Goal: Task Accomplishment & Management: Use online tool/utility

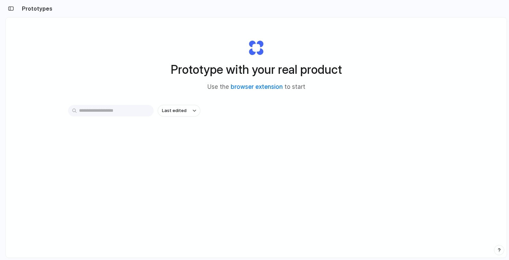
click at [297, 195] on div "Prototype with your real product Use the browser extension to start Last edited" at bounding box center [256, 155] width 500 height 277
click at [177, 111] on span "Last edited" at bounding box center [174, 110] width 25 height 7
click at [184, 142] on li "Last created" at bounding box center [179, 137] width 43 height 11
click at [187, 110] on button "Last created" at bounding box center [179, 111] width 42 height 12
click at [176, 128] on span "Last edited" at bounding box center [172, 126] width 25 height 7
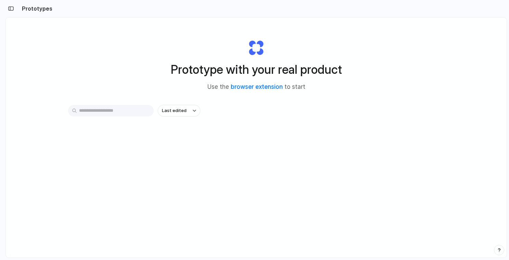
click at [216, 162] on div "Last edited" at bounding box center [256, 135] width 376 height 60
click at [115, 110] on input "text" at bounding box center [110, 111] width 85 height 12
click at [171, 195] on div "Prototype with your real product Use the browser extension to start Last edited" at bounding box center [256, 155] width 500 height 277
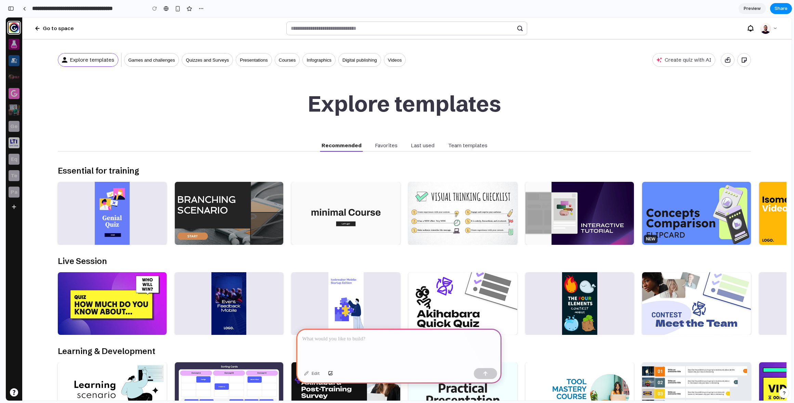
click at [387, 329] on div at bounding box center [398, 346] width 205 height 37
click at [374, 341] on div at bounding box center [398, 346] width 205 height 37
click at [360, 347] on div at bounding box center [398, 346] width 205 height 37
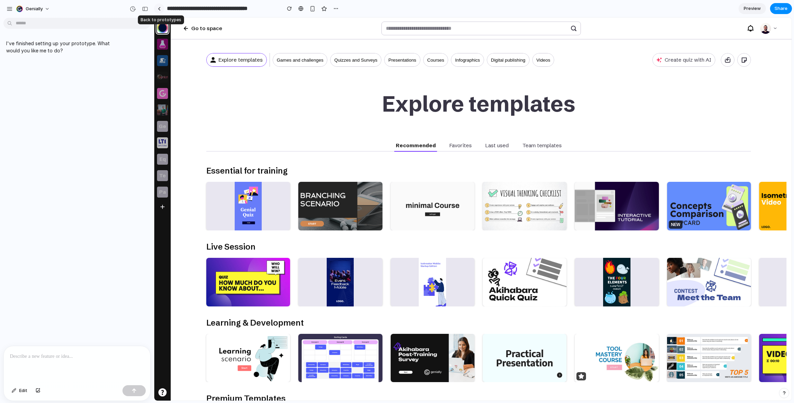
click at [159, 8] on div at bounding box center [159, 9] width 3 height 4
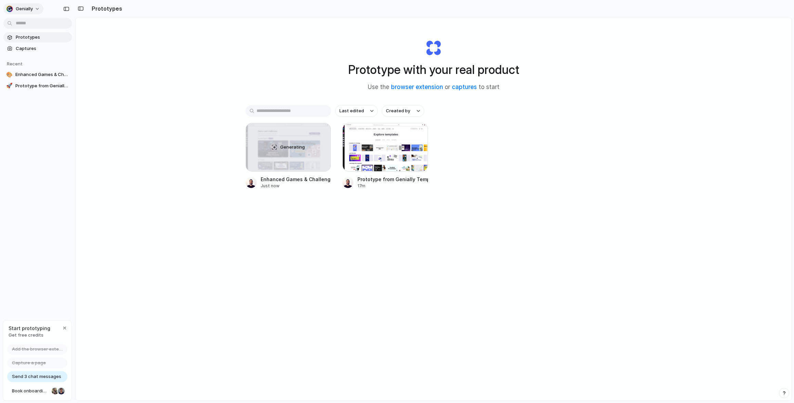
click at [13, 11] on div "Genially" at bounding box center [19, 8] width 27 height 7
click at [108, 94] on div "Settings Invite members Change theme Sign out" at bounding box center [397, 201] width 794 height 403
click at [30, 46] on span "Captures" at bounding box center [42, 48] width 53 height 7
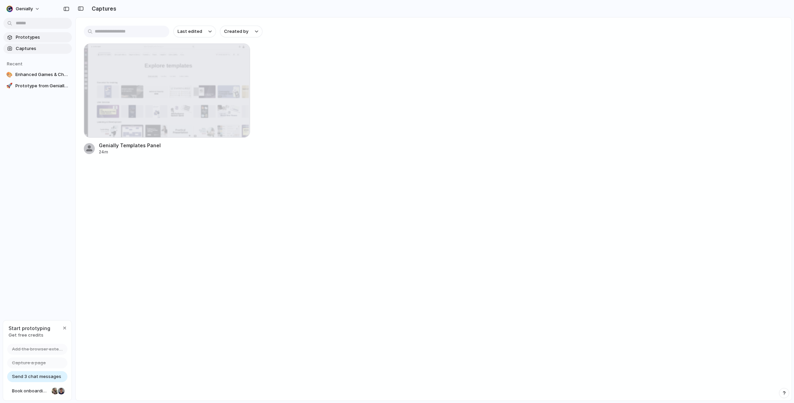
click at [32, 34] on link "Prototypes" at bounding box center [37, 37] width 68 height 10
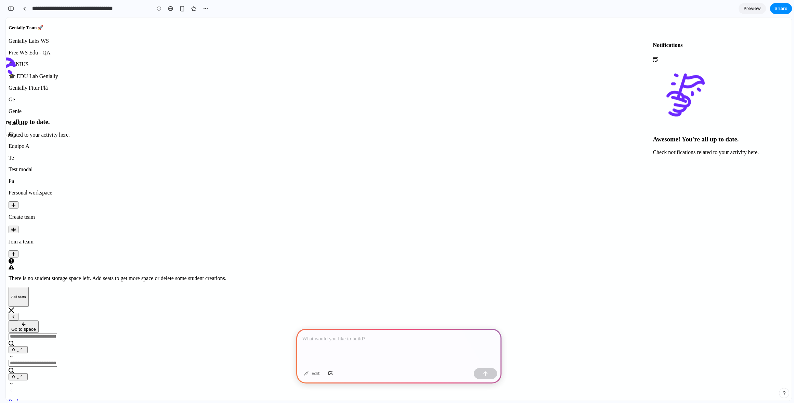
click at [345, 340] on p at bounding box center [398, 338] width 193 height 8
click at [486, 374] on div "button" at bounding box center [485, 373] width 5 height 5
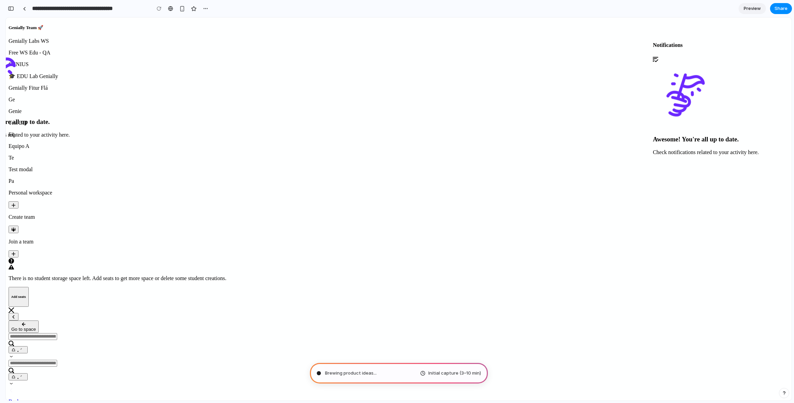
type input "**********"
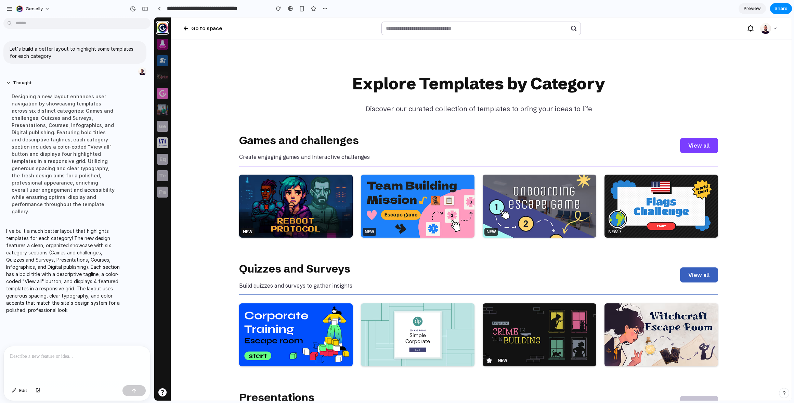
click at [696, 145] on button "View all" at bounding box center [699, 145] width 38 height 15
click at [700, 143] on button "View all" at bounding box center [699, 145] width 38 height 15
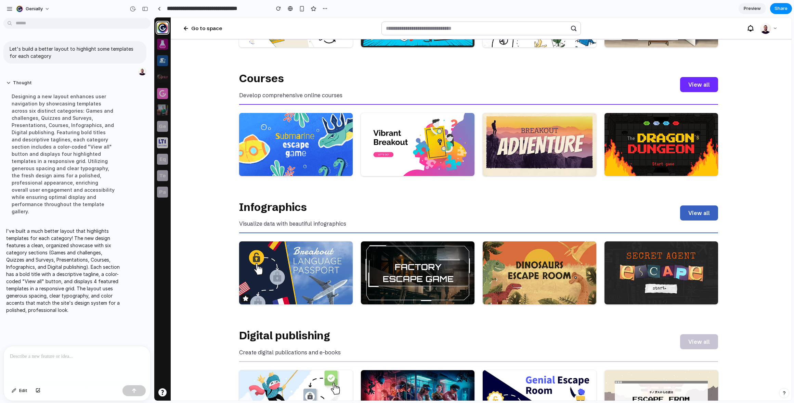
scroll to position [361, 0]
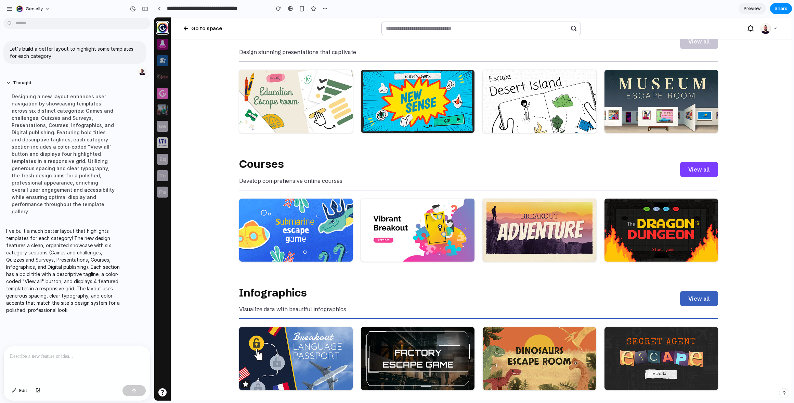
click at [703, 169] on button "View all" at bounding box center [699, 169] width 38 height 15
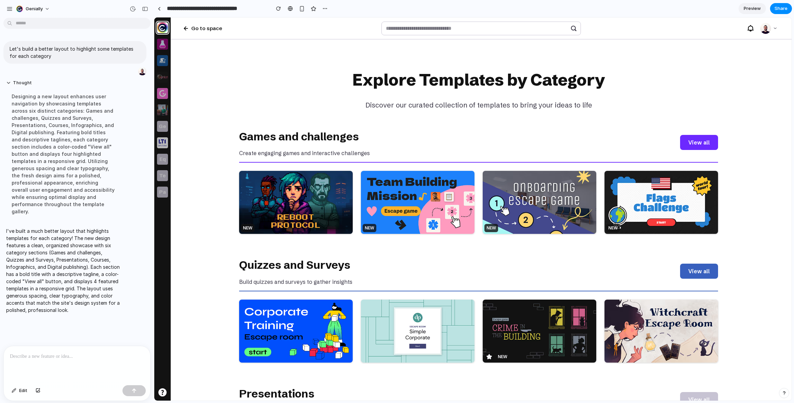
scroll to position [0, 0]
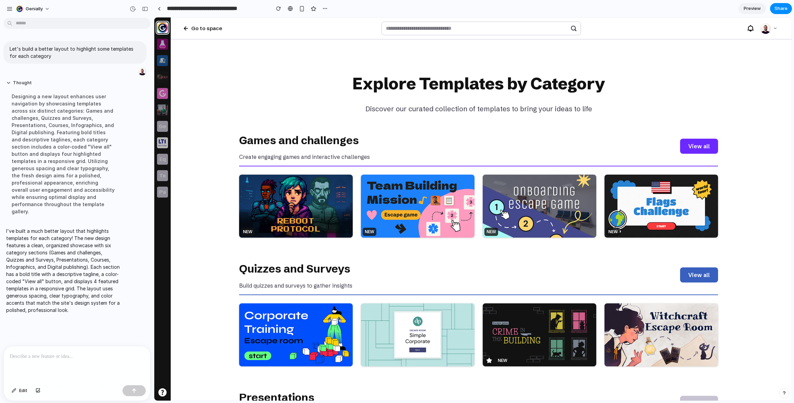
click at [68, 363] on div at bounding box center [77, 364] width 146 height 36
click at [25, 352] on p at bounding box center [77, 356] width 134 height 8
drag, startPoint x: 262, startPoint y: 157, endPoint x: 356, endPoint y: 156, distance: 93.7
click at [356, 156] on p "Create engaging games and interactive challenges" at bounding box center [304, 156] width 131 height 9
click at [406, 149] on div "Games and challenges Create engaging games and interactive challenges View all" at bounding box center [478, 149] width 479 height 36
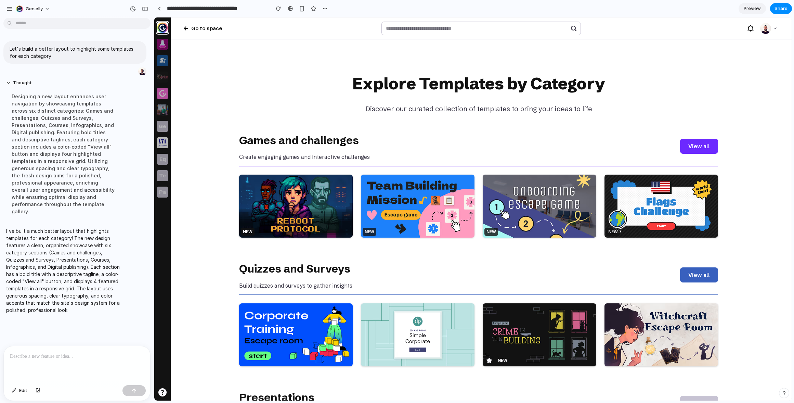
click at [59, 352] on p at bounding box center [77, 356] width 134 height 8
click at [136, 390] on div "button" at bounding box center [134, 390] width 5 height 5
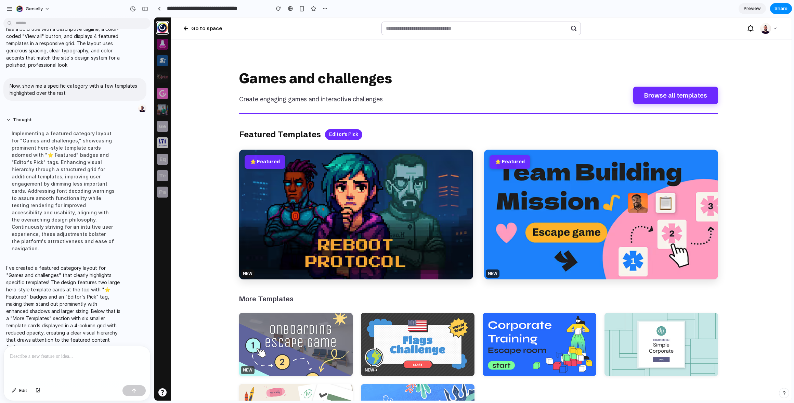
click at [687, 97] on button "Browse all templates" at bounding box center [675, 95] width 85 height 17
click at [756, 6] on span "Preview" at bounding box center [751, 8] width 17 height 7
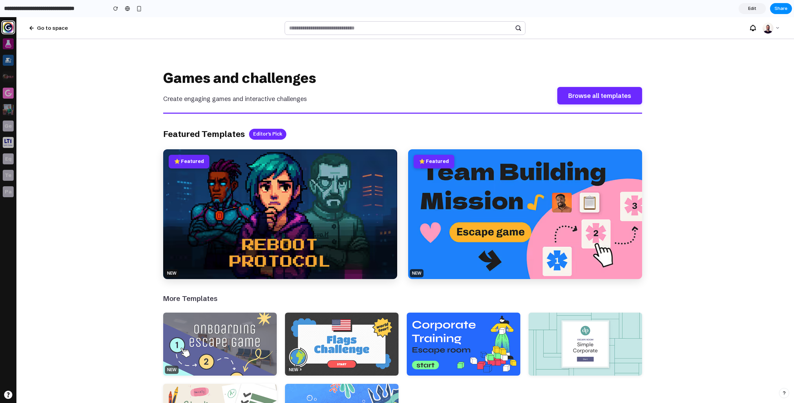
click at [751, 10] on span "Edit" at bounding box center [752, 8] width 8 height 7
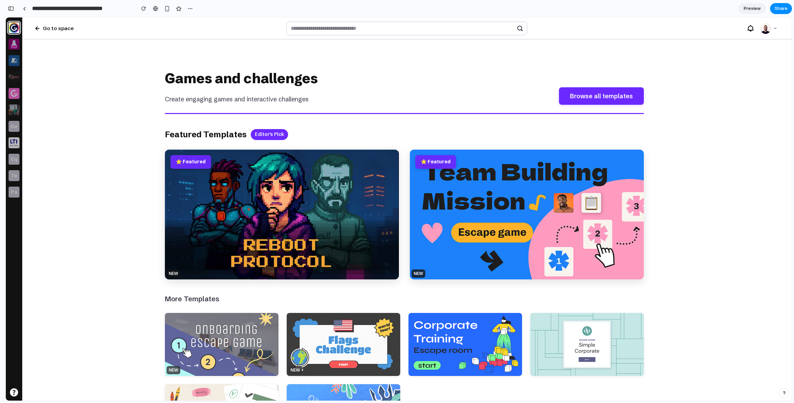
scroll to position [280, 0]
click at [751, 10] on span "Preview" at bounding box center [751, 8] width 17 height 7
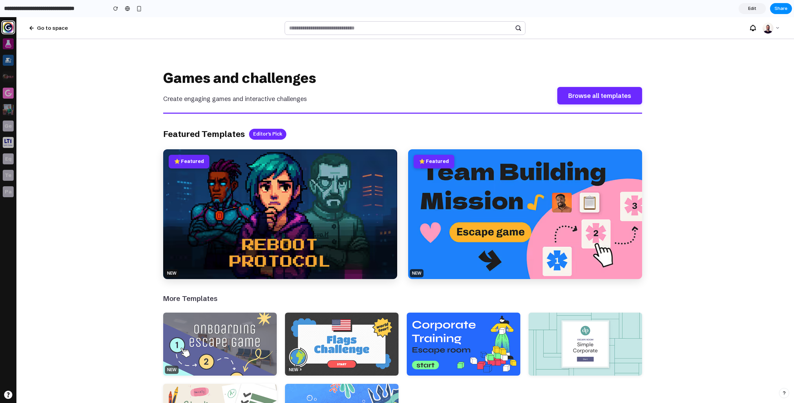
click at [751, 10] on span "Edit" at bounding box center [752, 8] width 8 height 7
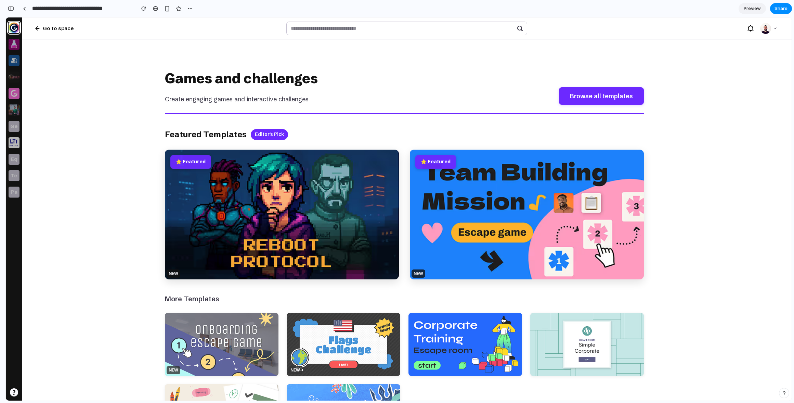
scroll to position [280, 0]
click at [751, 10] on span "Preview" at bounding box center [751, 8] width 17 height 7
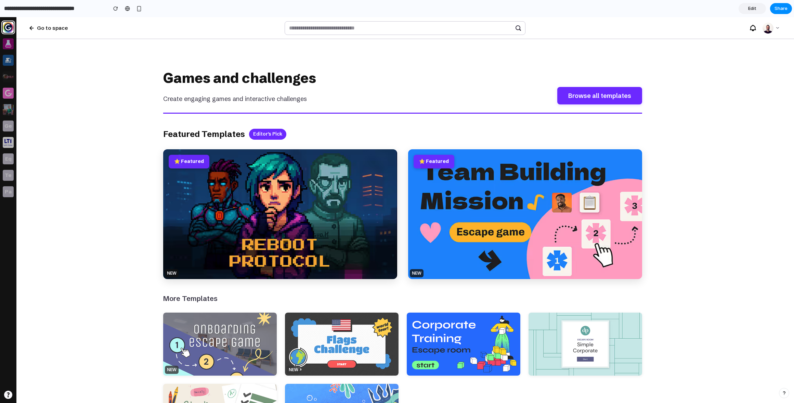
click at [751, 10] on span "Edit" at bounding box center [752, 8] width 8 height 7
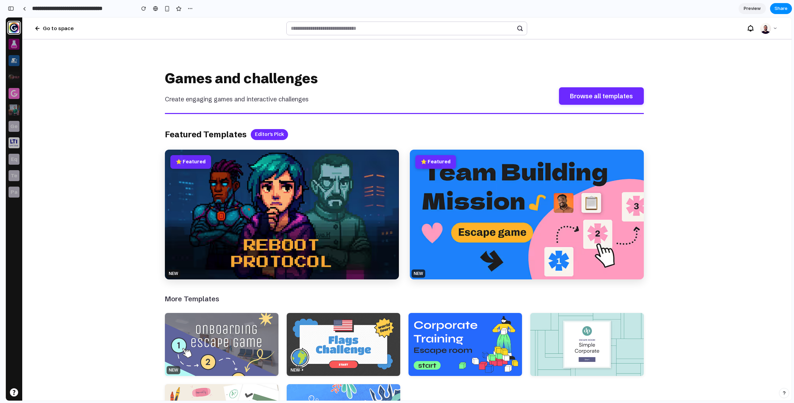
scroll to position [280, 0]
click at [751, 10] on span "Preview" at bounding box center [751, 8] width 17 height 7
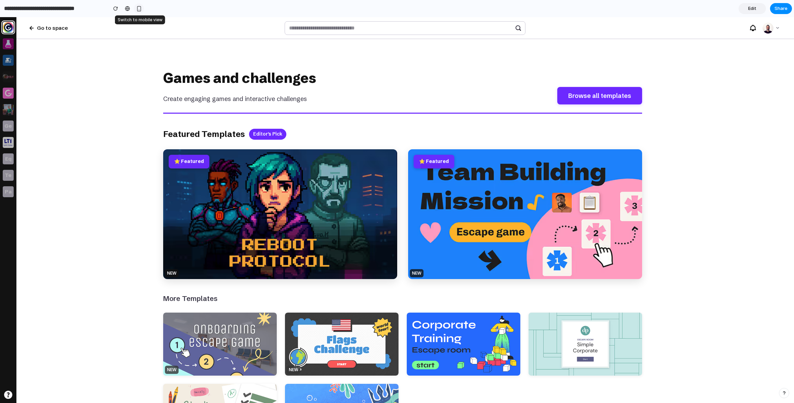
click at [139, 7] on div "button" at bounding box center [139, 9] width 6 height 6
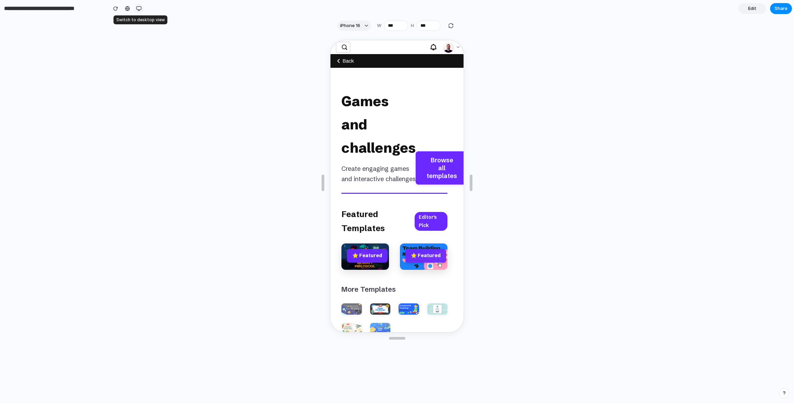
click at [134, 10] on button "button" at bounding box center [139, 8] width 10 height 10
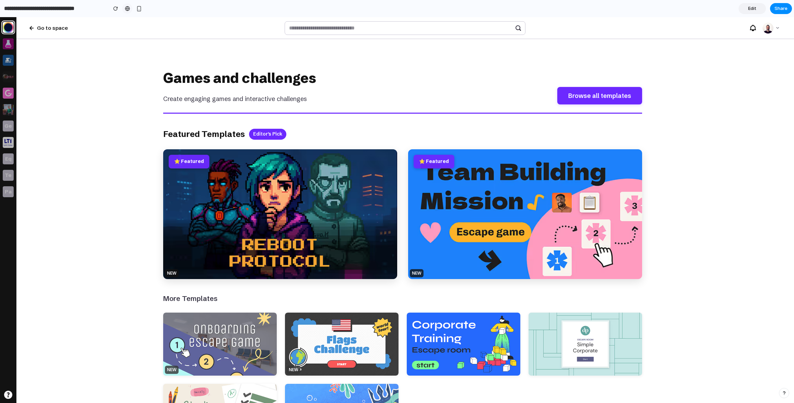
click at [129, 9] on div at bounding box center [127, 8] width 5 height 5
